Goal: Task Accomplishment & Management: Complete application form

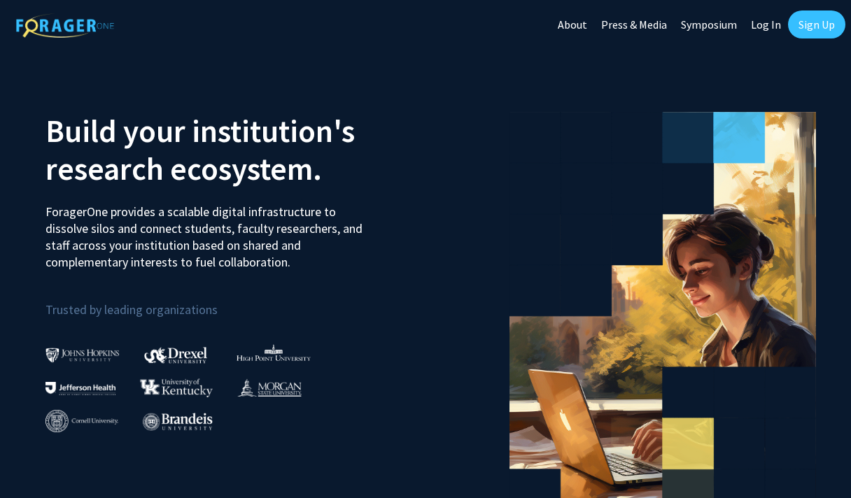
click at [805, 22] on link "Sign Up" at bounding box center [816, 25] width 57 height 28
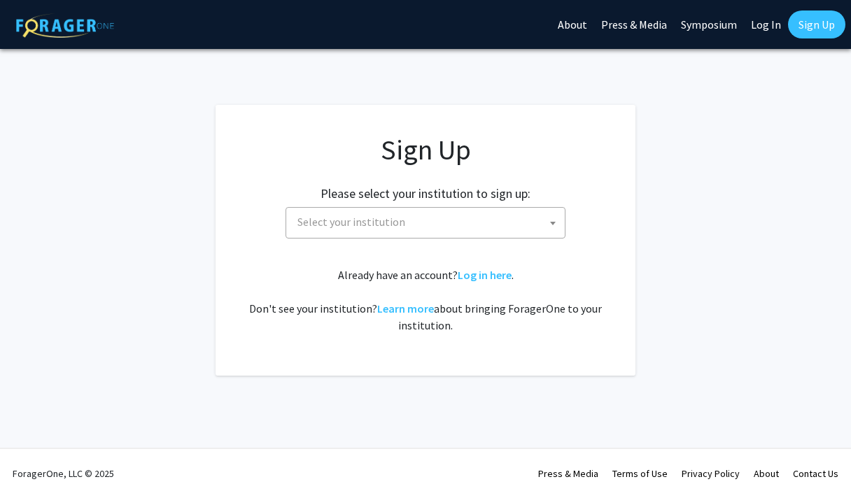
click at [423, 227] on span "Select your institution" at bounding box center [428, 222] width 273 height 29
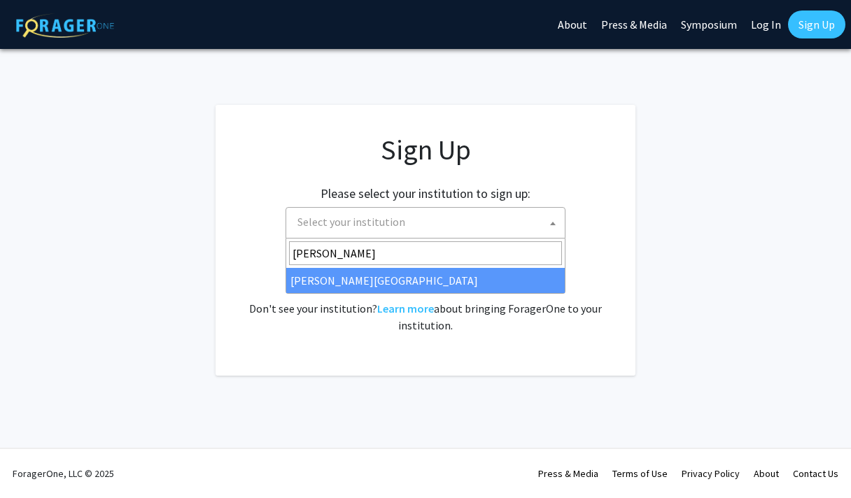
type input "[PERSON_NAME]"
select select "24"
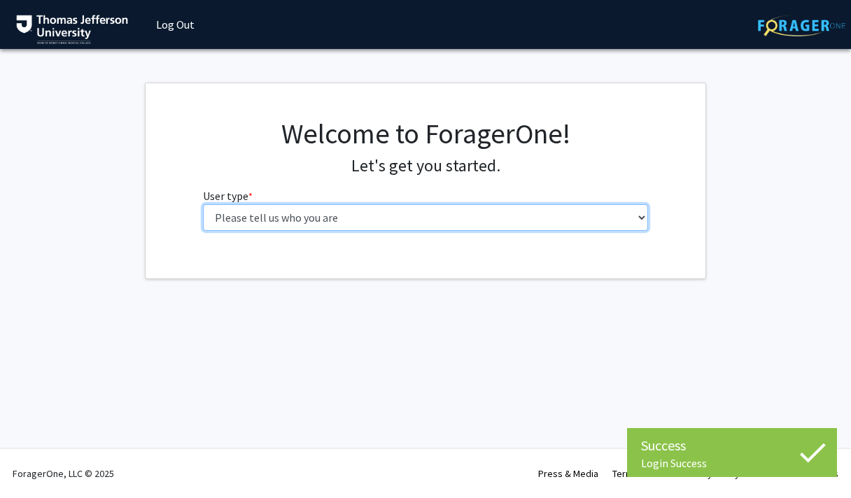
click at [425, 215] on select "Please tell us who you are Undergraduate Student Master's Student Doctoral Cand…" at bounding box center [426, 217] width 446 height 27
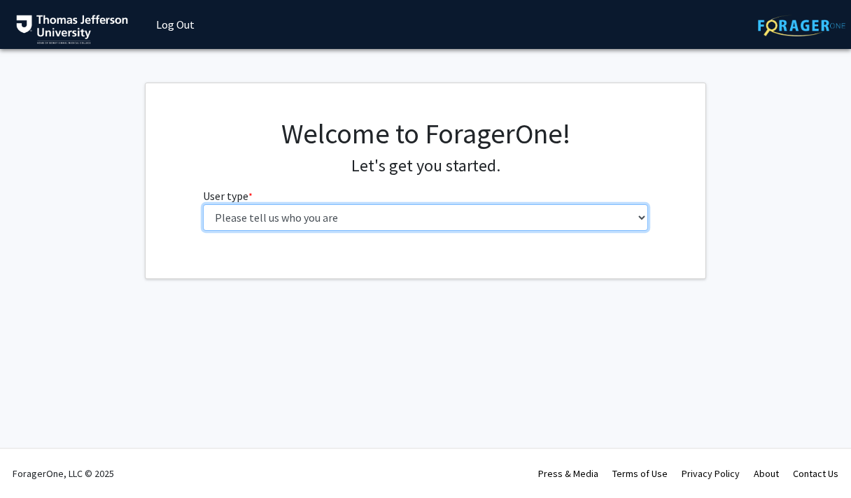
select select "2: masters"
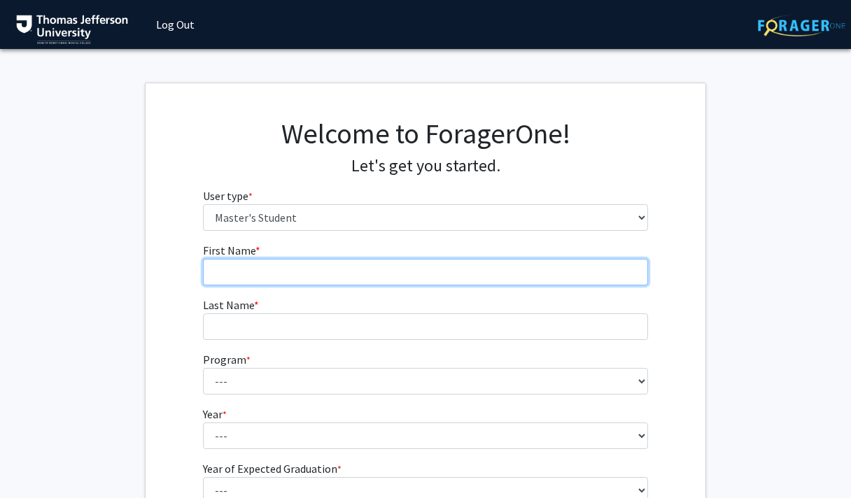
click at [538, 271] on input "First Name * required" at bounding box center [426, 272] width 446 height 27
type input "Alina"
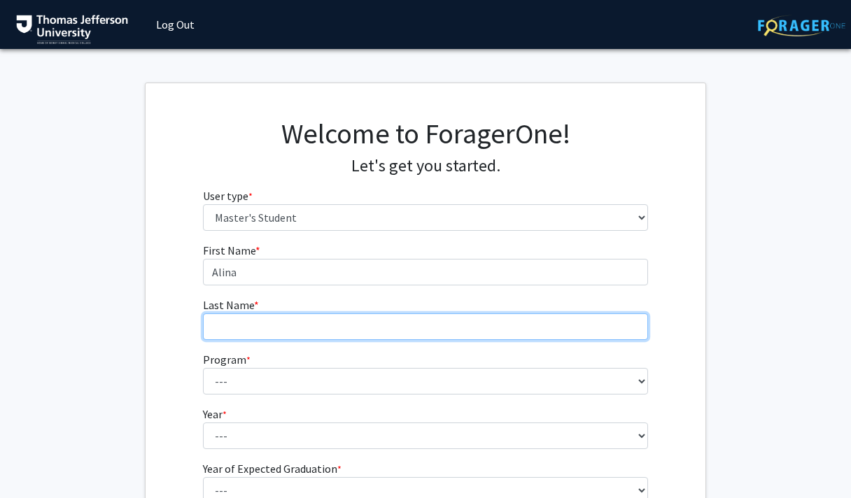
type input "Galaria"
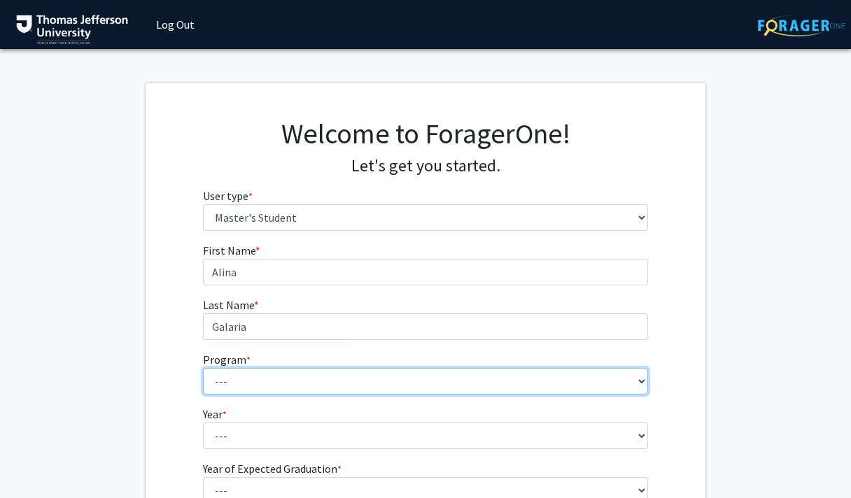
click at [276, 382] on select "--- 4+2 Health Sciences BS/Physician Assistant Studies MS Dual Degree Academic …" at bounding box center [426, 381] width 446 height 27
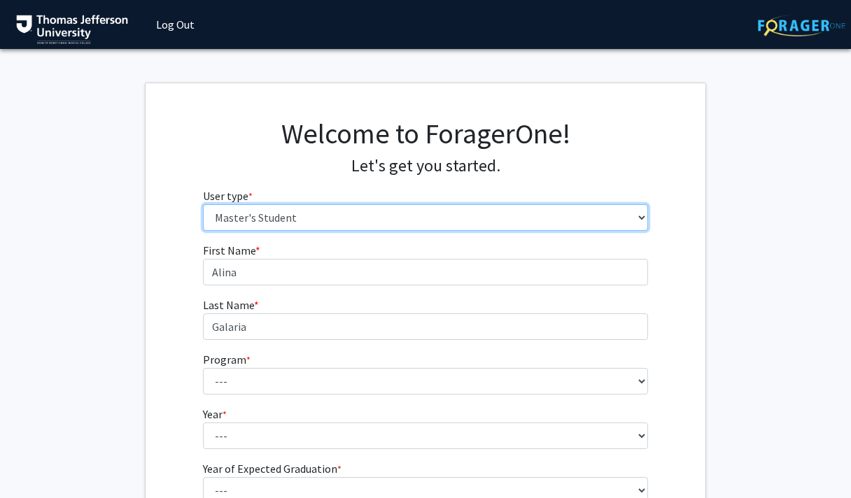
click at [254, 210] on select "Please tell us who you are Undergraduate Student Master's Student Doctoral Cand…" at bounding box center [426, 217] width 446 height 27
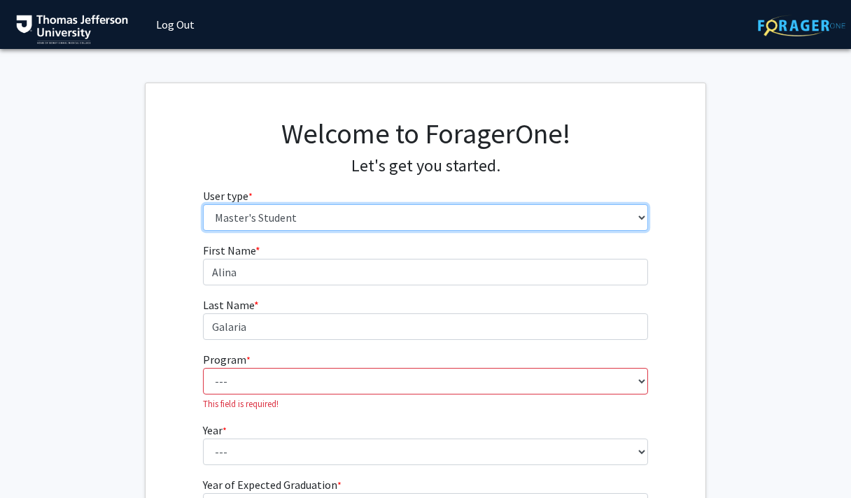
select select "3: doc"
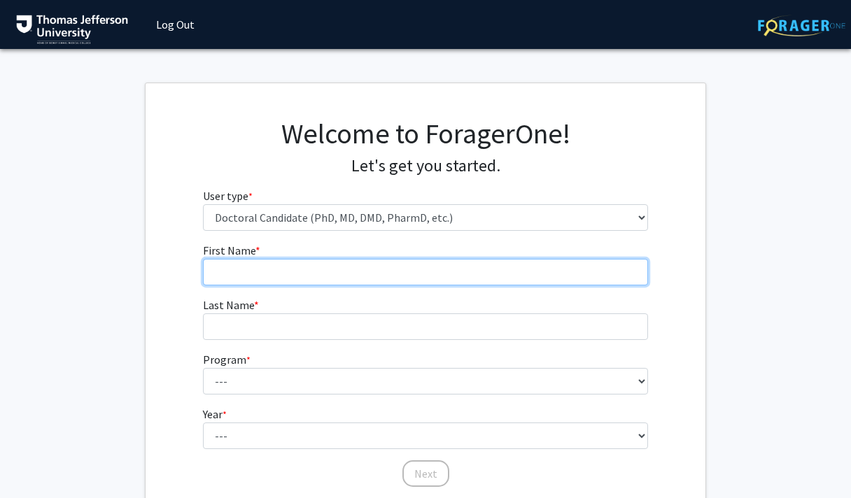
click at [308, 269] on input "First Name * required" at bounding box center [426, 272] width 446 height 27
type input "Alina"
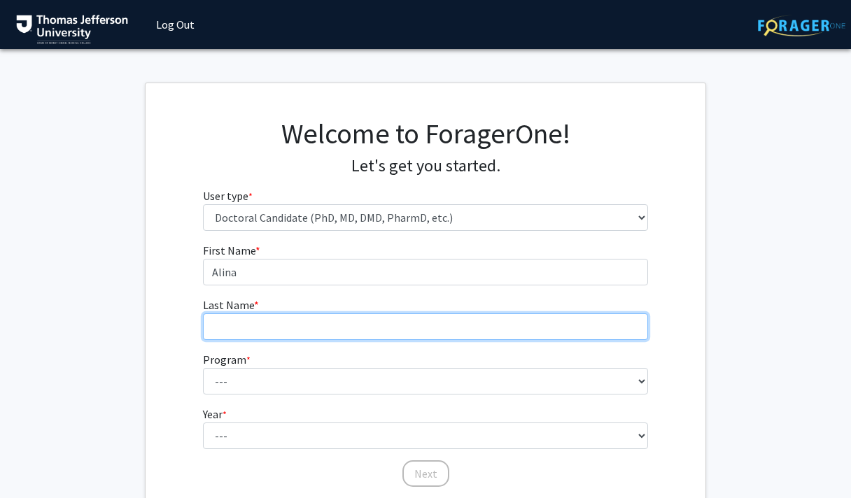
type input "Galaria"
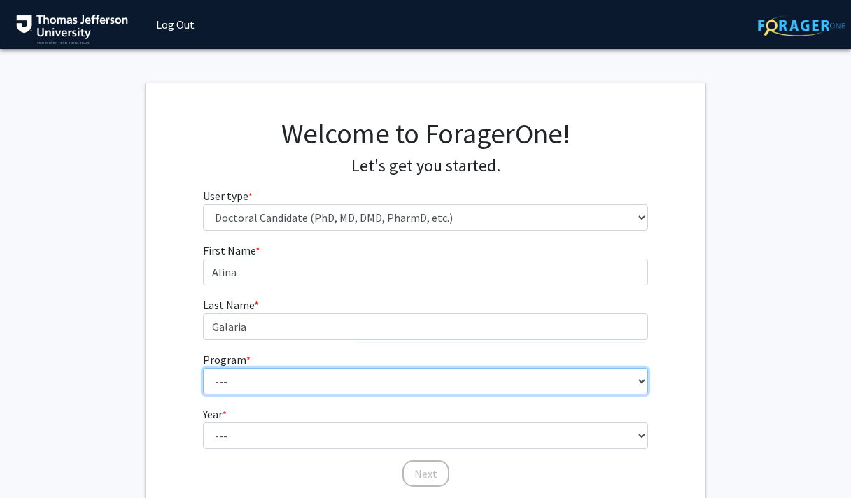
click at [316, 375] on select "--- Accelerated 3+3 BS in Health Sciences/Doctor of Occupational Therapy Accele…" at bounding box center [426, 381] width 446 height 27
select select "35: 815"
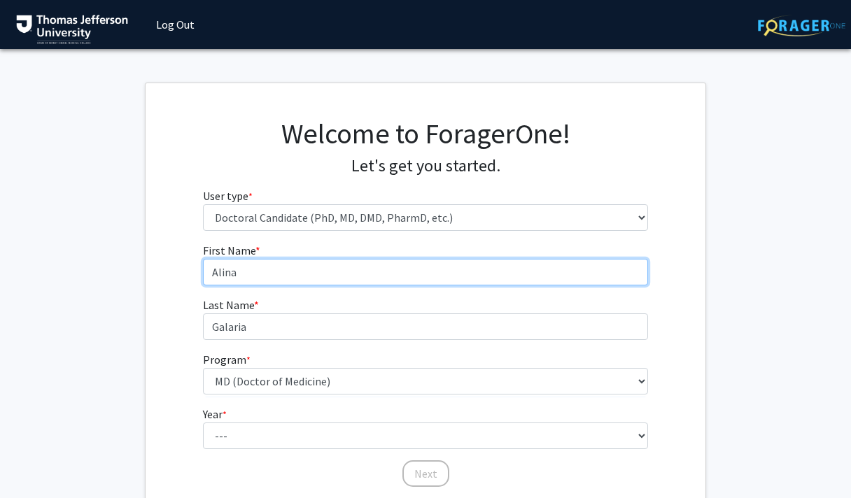
click at [204, 277] on input "Alina" at bounding box center [426, 272] width 446 height 27
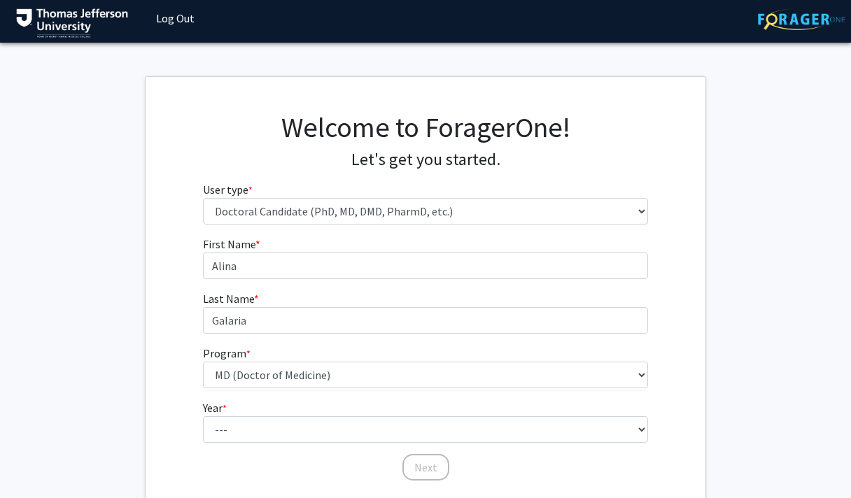
click at [169, 283] on div "First Name * required Alina Last Name * required Galaria Program * required ---…" at bounding box center [426, 359] width 560 height 246
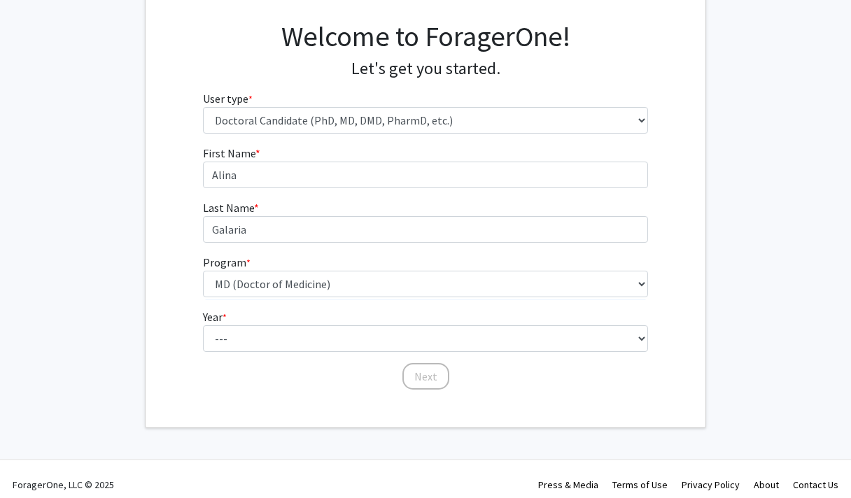
scroll to position [109, 0]
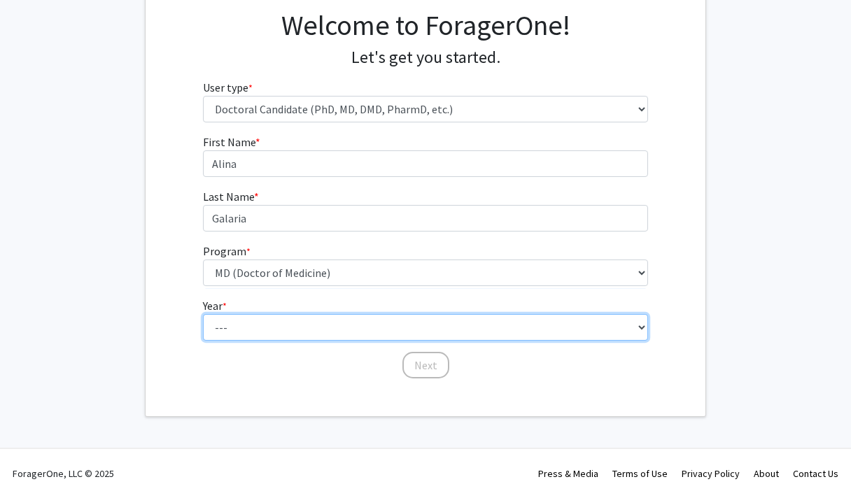
click at [237, 316] on select "--- First Year Second Year Third Year Fourth Year Fifth Year Sixth Year Seventh…" at bounding box center [426, 327] width 446 height 27
select select "1: first_year"
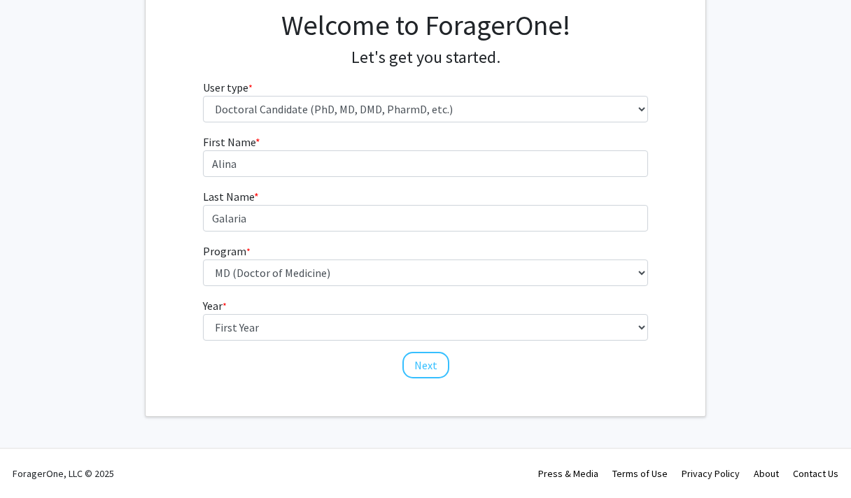
click at [155, 339] on div "First Name * required Alina Last Name * required Galaria Program * required ---…" at bounding box center [426, 257] width 560 height 246
click at [419, 365] on button "Next" at bounding box center [426, 365] width 47 height 27
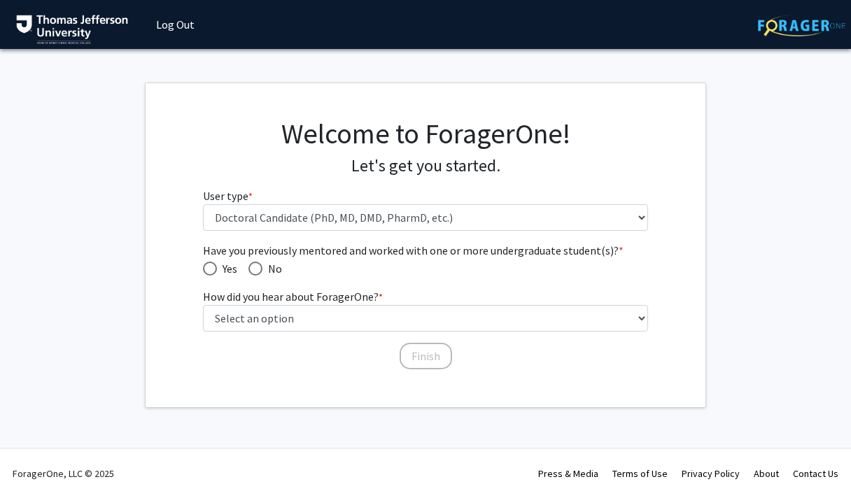
scroll to position [0, 0]
click at [256, 263] on span "Have you previously mentored and worked with one or more undergraduate student(…" at bounding box center [256, 269] width 14 height 14
click at [256, 263] on input "No" at bounding box center [256, 269] width 14 height 14
radio input "true"
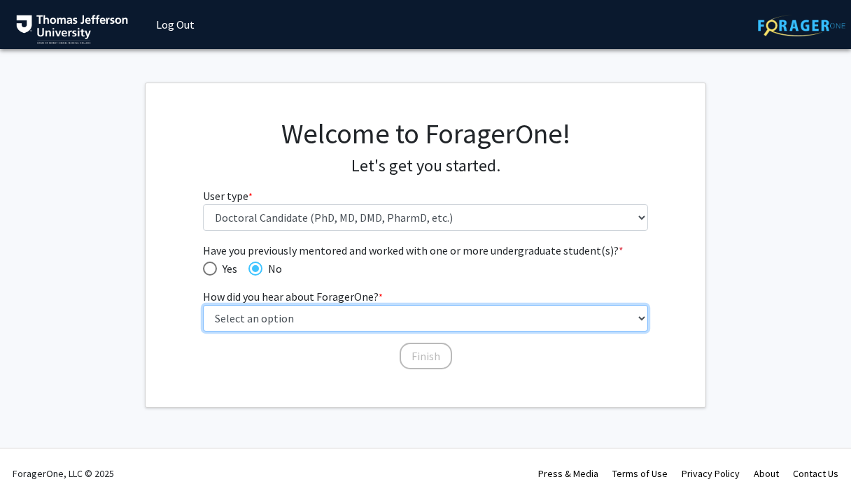
click at [270, 315] on select "Select an option Peer/student recommendation Faculty/staff recommendation Unive…" at bounding box center [426, 318] width 446 height 27
select select "2: faculty_recommendation"
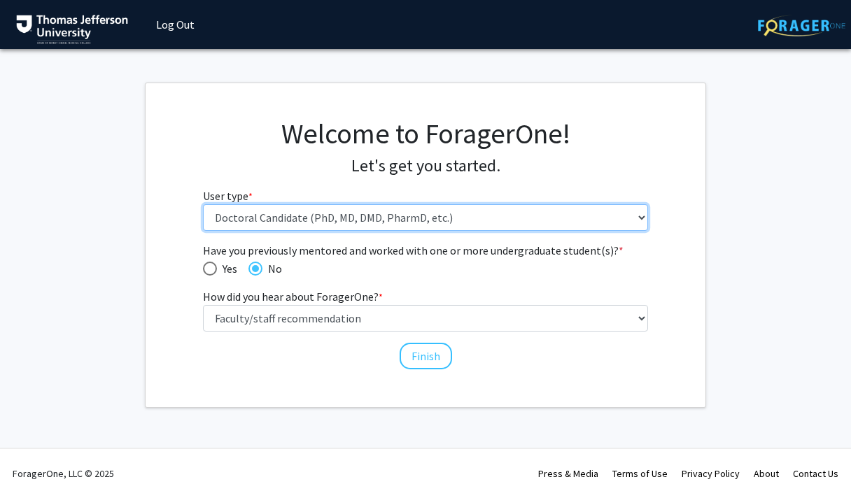
click at [339, 218] on select "Please tell us who you are Undergraduate Student Master's Student Doctoral Cand…" at bounding box center [426, 217] width 446 height 27
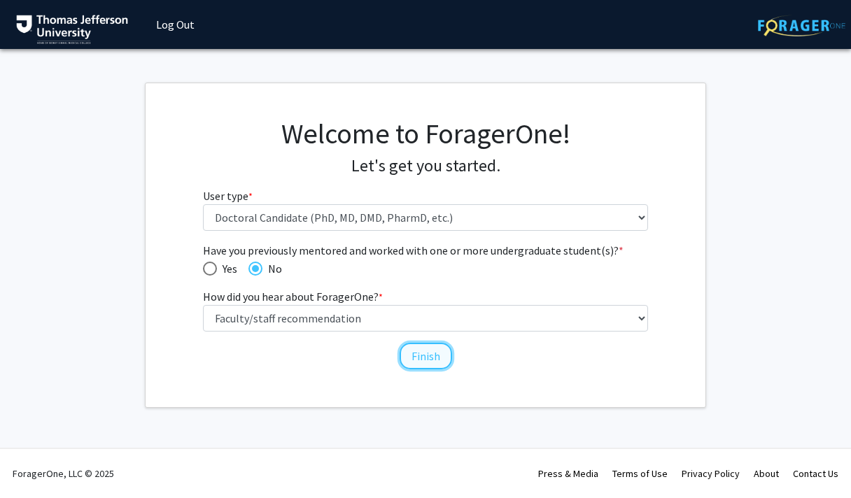
click at [428, 354] on button "Finish" at bounding box center [426, 356] width 53 height 27
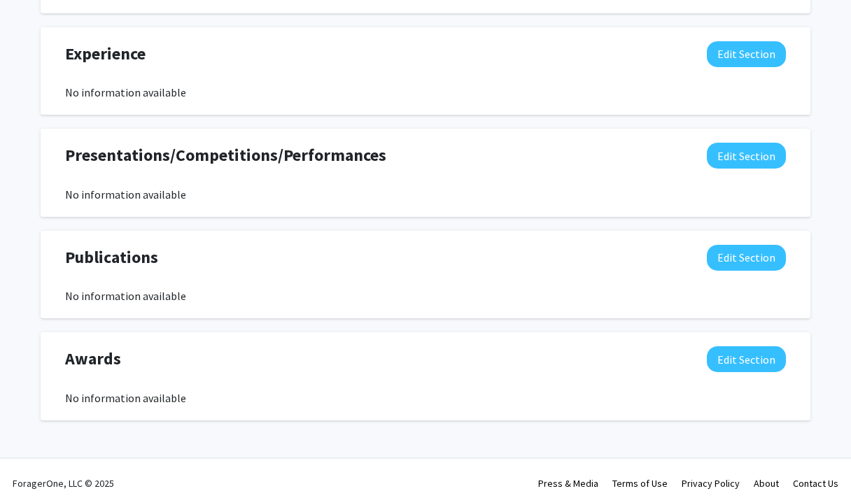
scroll to position [895, 0]
